Goal: Task Accomplishment & Management: Manage account settings

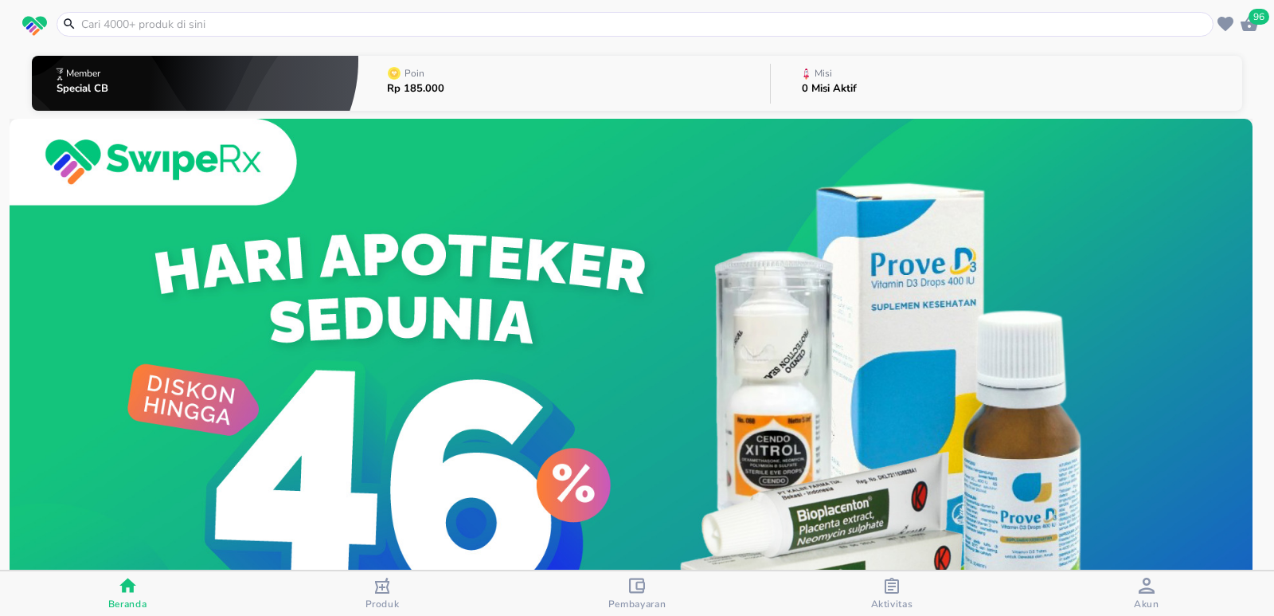
click at [632, 585] on icon "button" at bounding box center [637, 585] width 16 height 16
